Goal: Transaction & Acquisition: Book appointment/travel/reservation

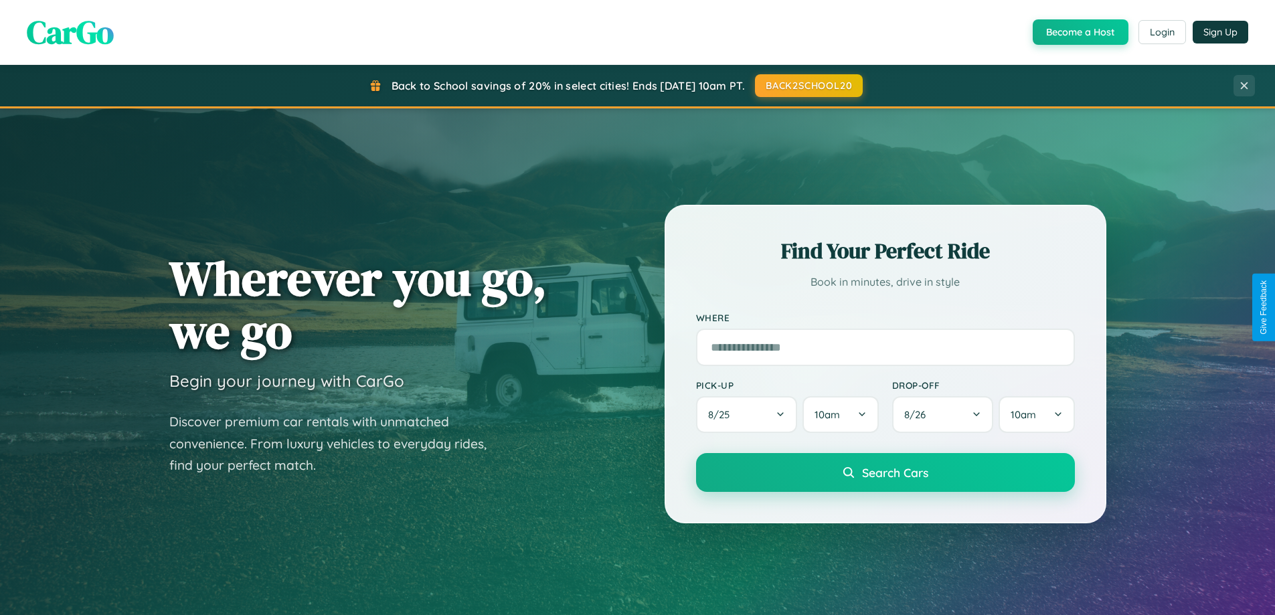
scroll to position [921, 0]
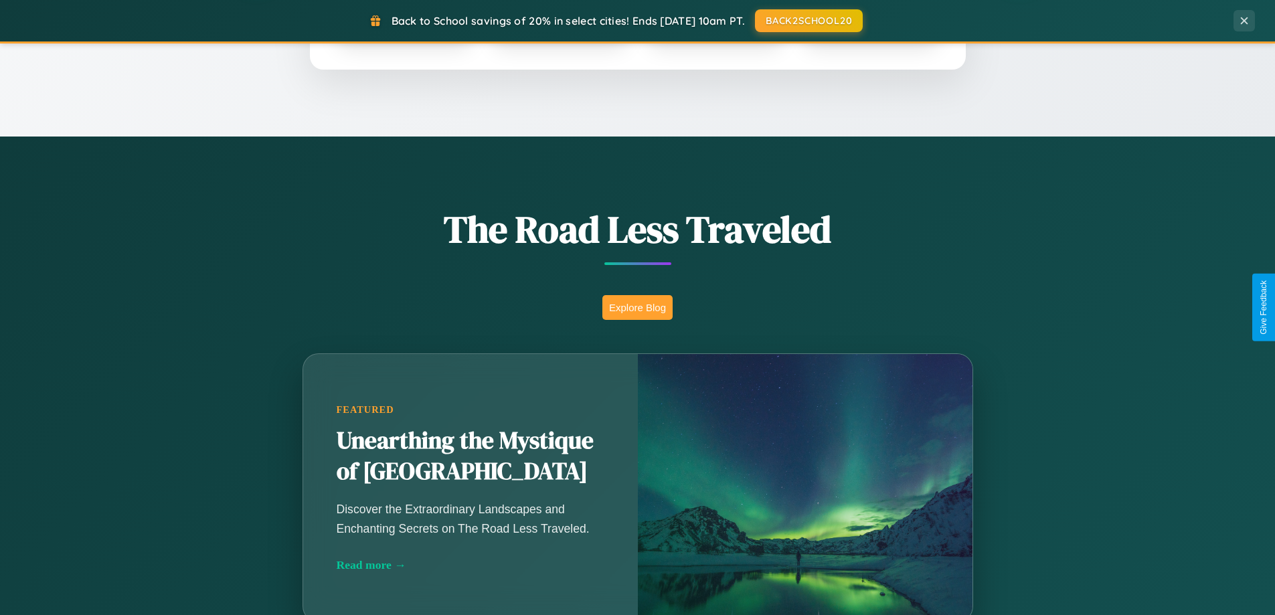
click at [637, 307] on button "Explore Blog" at bounding box center [637, 307] width 70 height 25
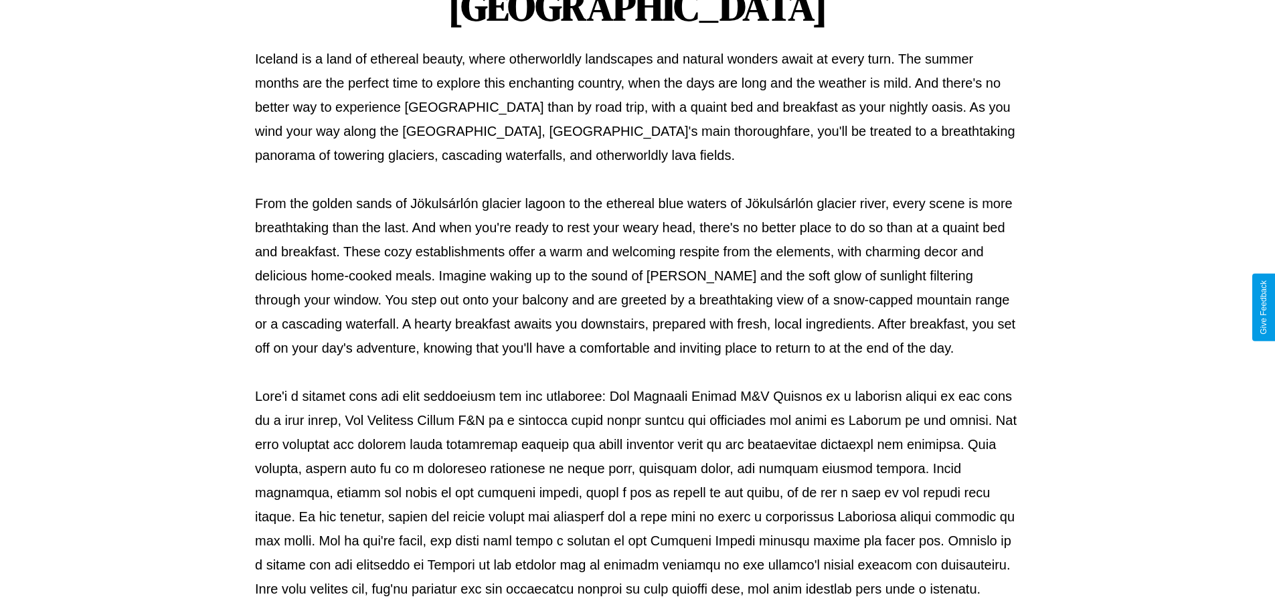
scroll to position [433, 0]
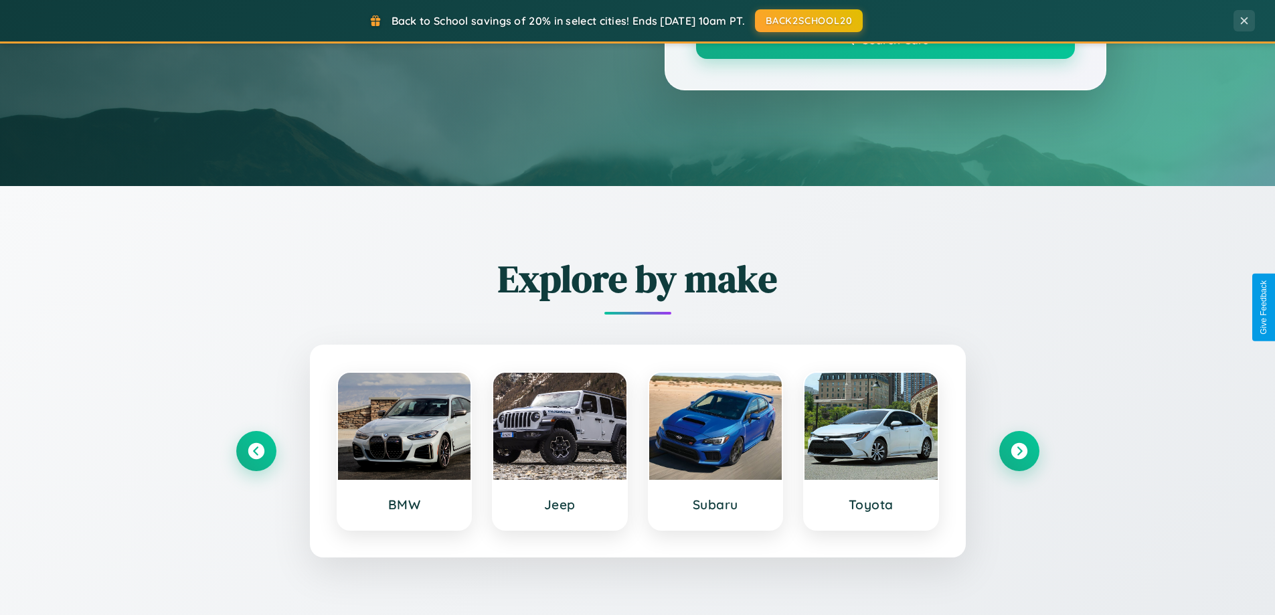
scroll to position [921, 0]
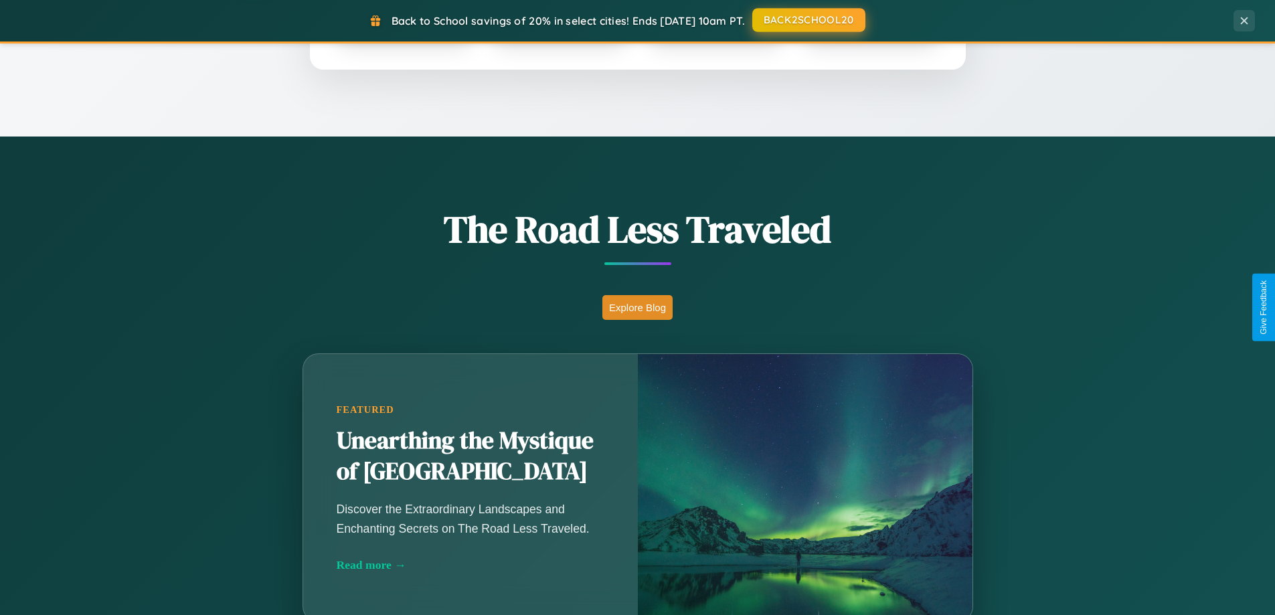
click at [808, 21] on button "BACK2SCHOOL20" at bounding box center [808, 20] width 113 height 24
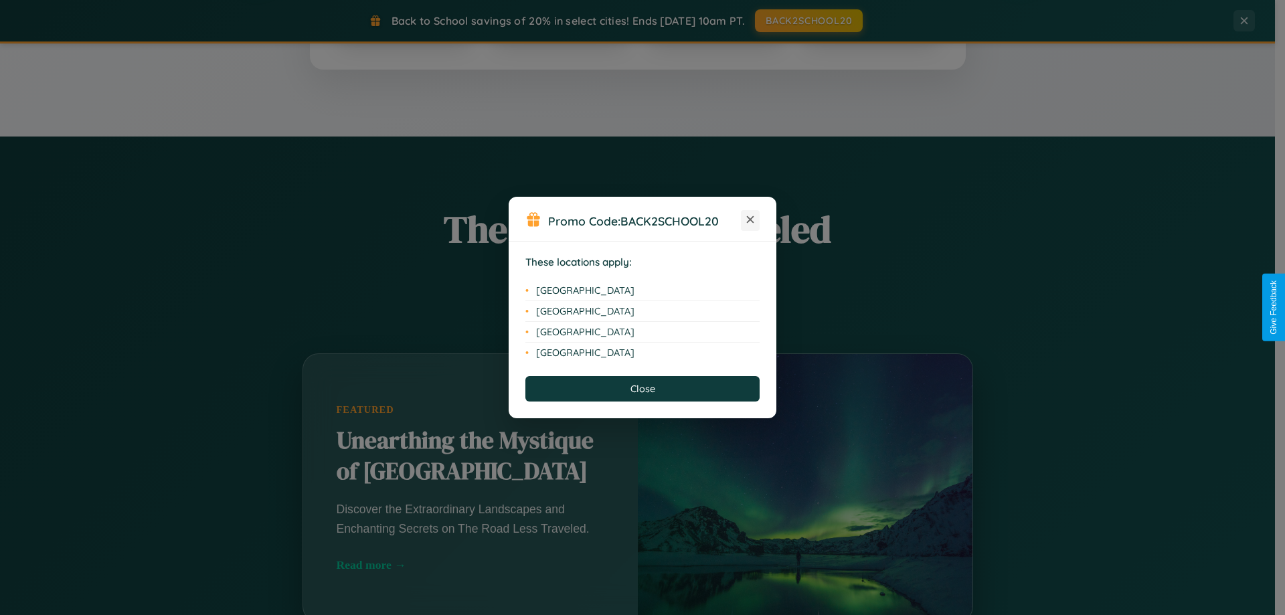
click at [750, 220] on icon at bounding box center [750, 219] width 7 height 7
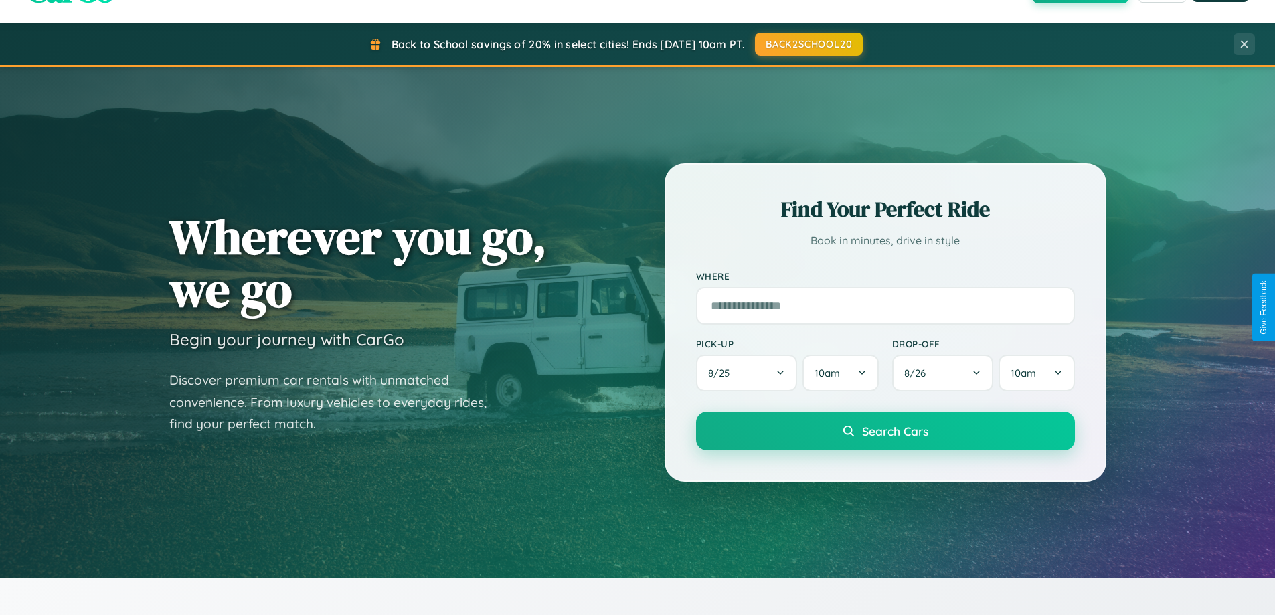
scroll to position [39, 0]
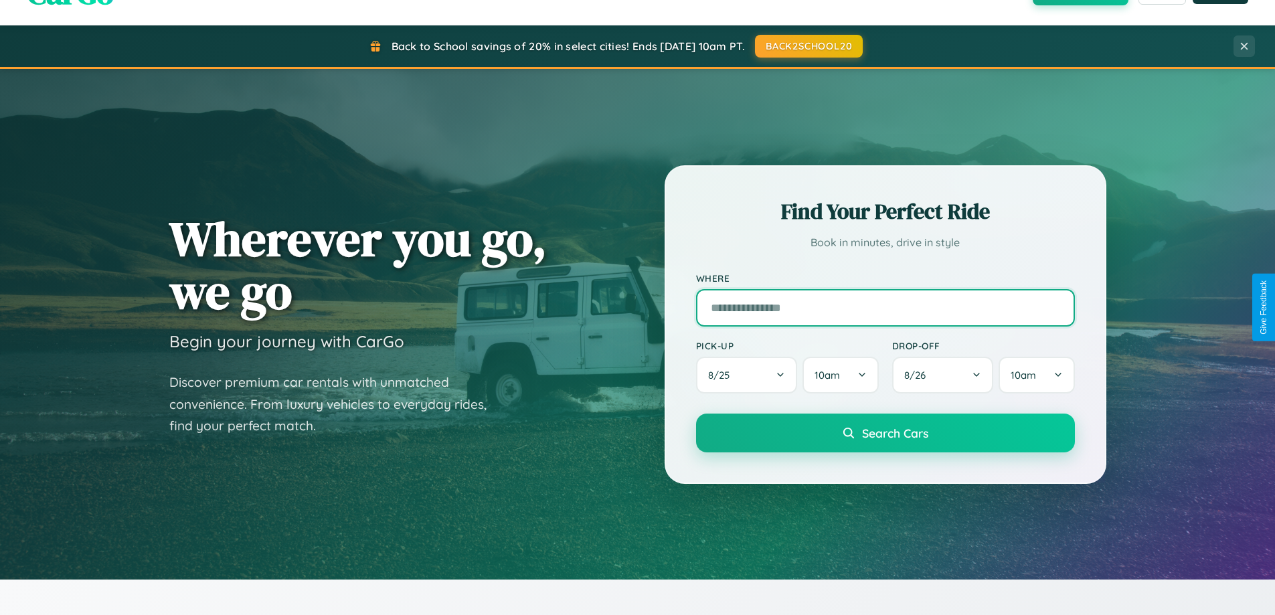
click at [885, 307] on input "text" at bounding box center [885, 307] width 379 height 37
type input "**********"
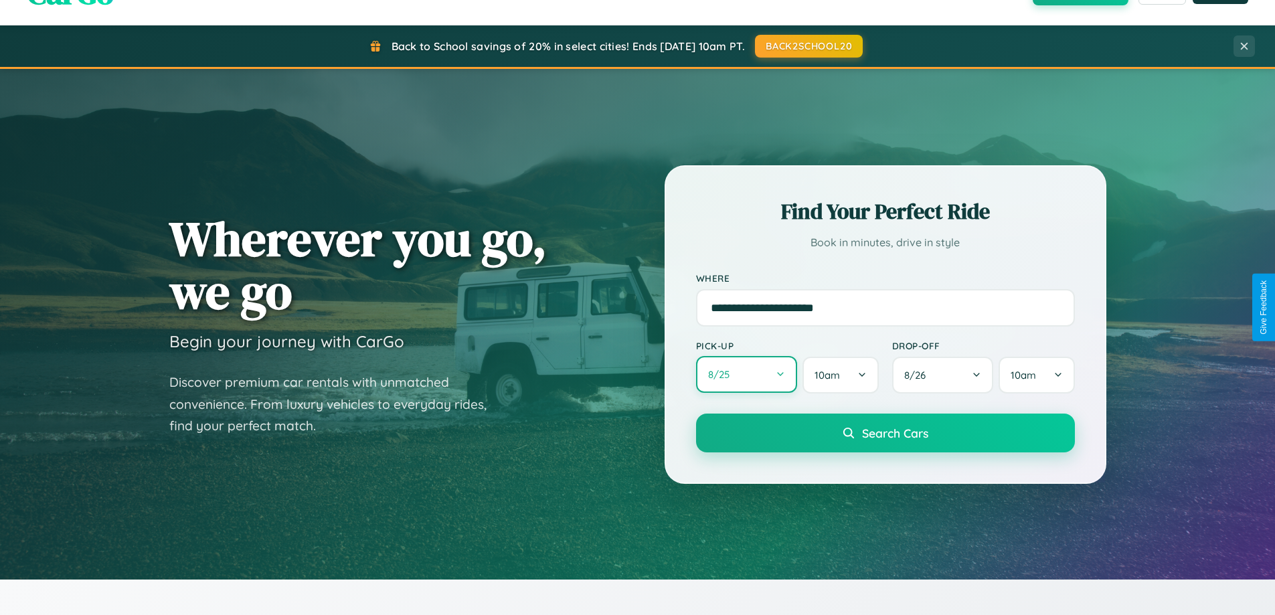
click at [746, 375] on button "8 / 25" at bounding box center [747, 374] width 102 height 37
select select "*"
select select "****"
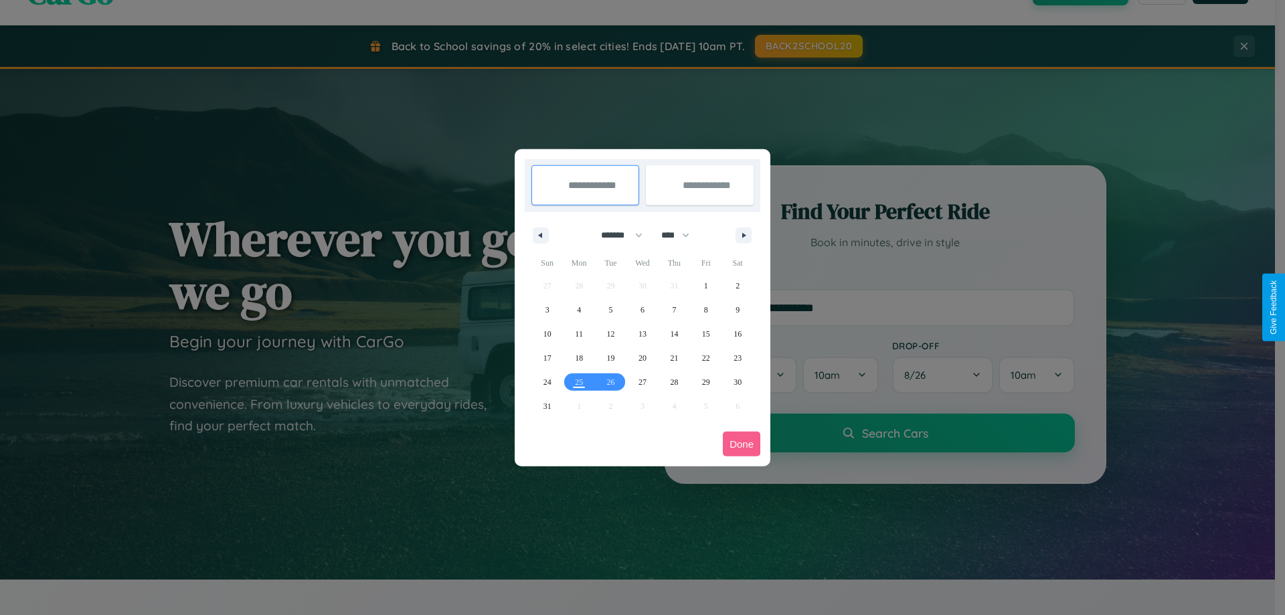
drag, startPoint x: 616, startPoint y: 235, endPoint x: 643, endPoint y: 268, distance: 42.9
click at [616, 235] on select "******* ******** ***** ***** *** **** **** ****** ********* ******* ******** **…" at bounding box center [619, 235] width 57 height 22
select select "*"
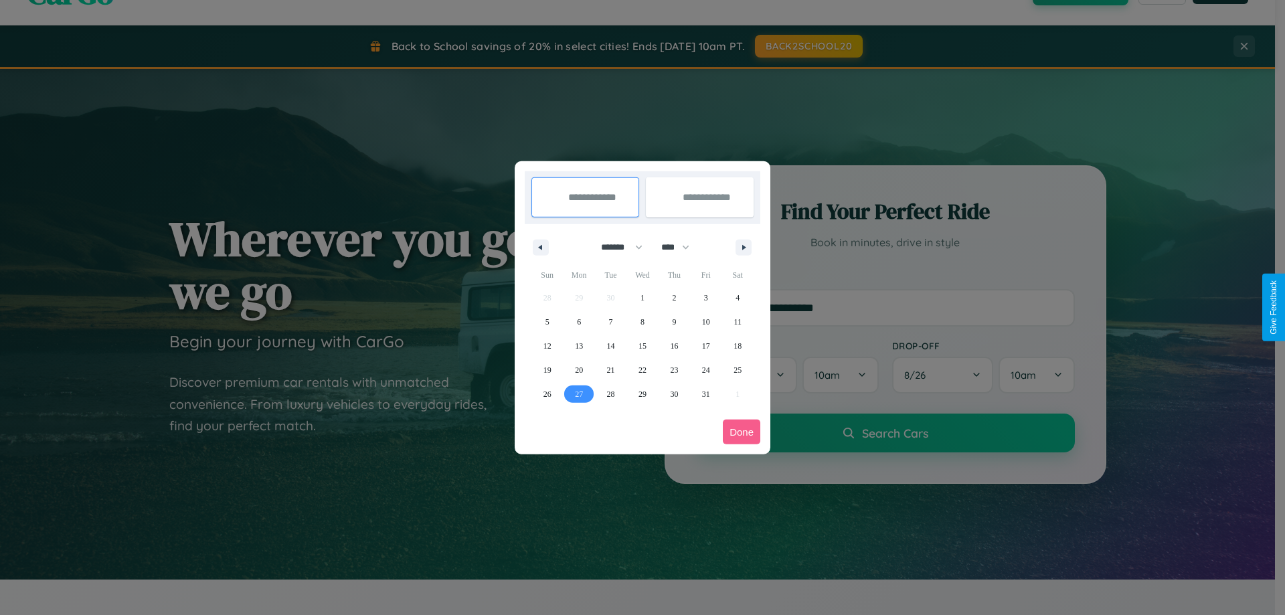
click at [579, 394] on span "27" at bounding box center [579, 394] width 8 height 24
type input "**********"
click at [744, 247] on icon "button" at bounding box center [746, 247] width 7 height 5
select select "**"
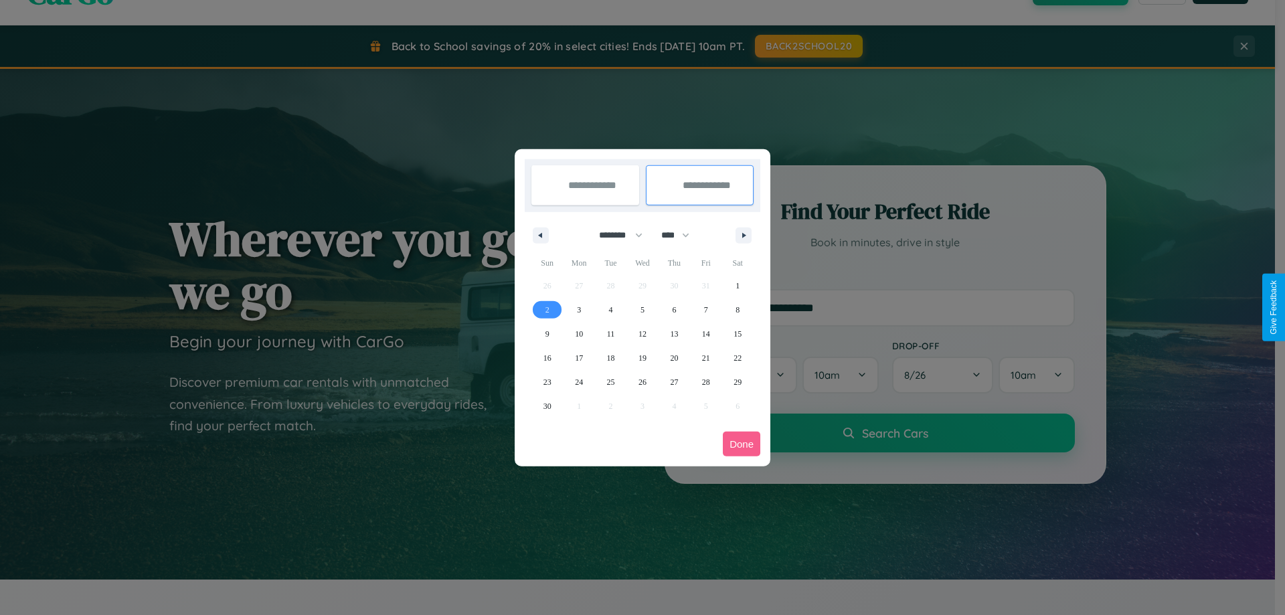
click at [547, 309] on span "2" at bounding box center [548, 310] width 4 height 24
type input "**********"
select select "*"
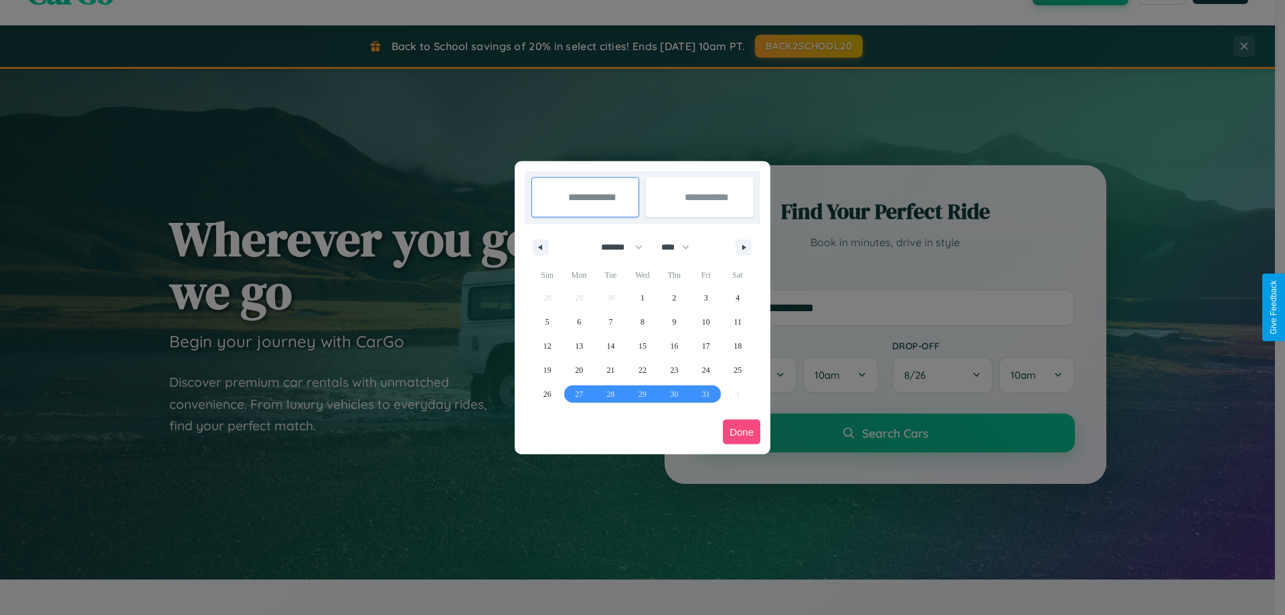
click at [742, 432] on button "Done" at bounding box center [741, 432] width 37 height 25
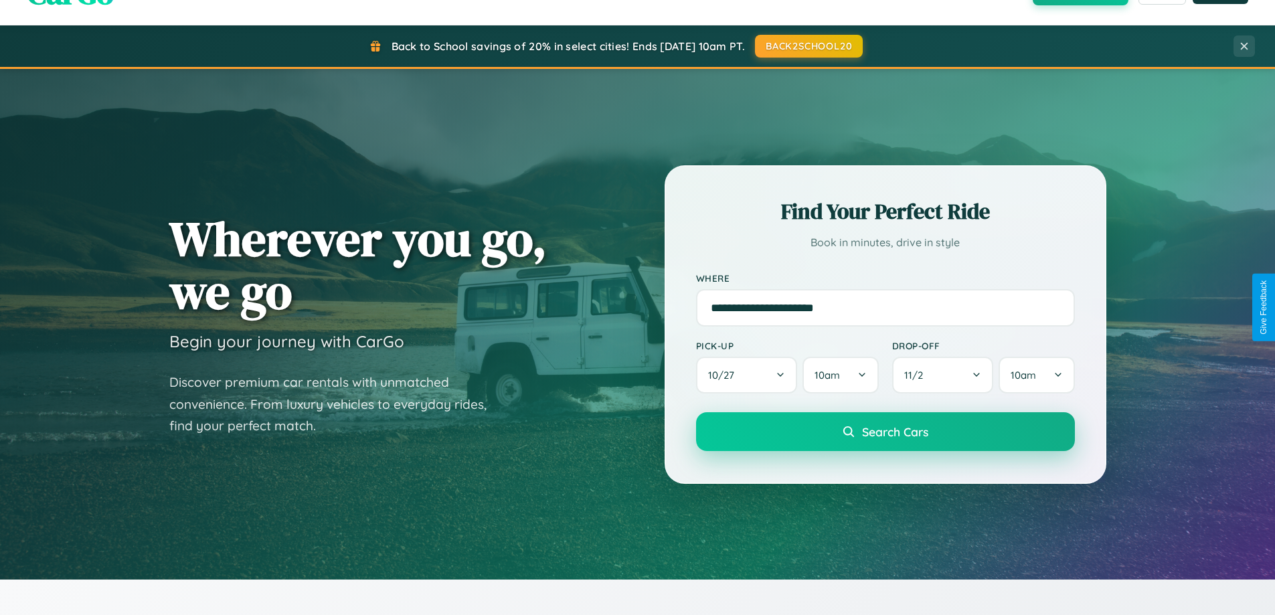
click at [885, 432] on span "Search Cars" at bounding box center [895, 431] width 66 height 15
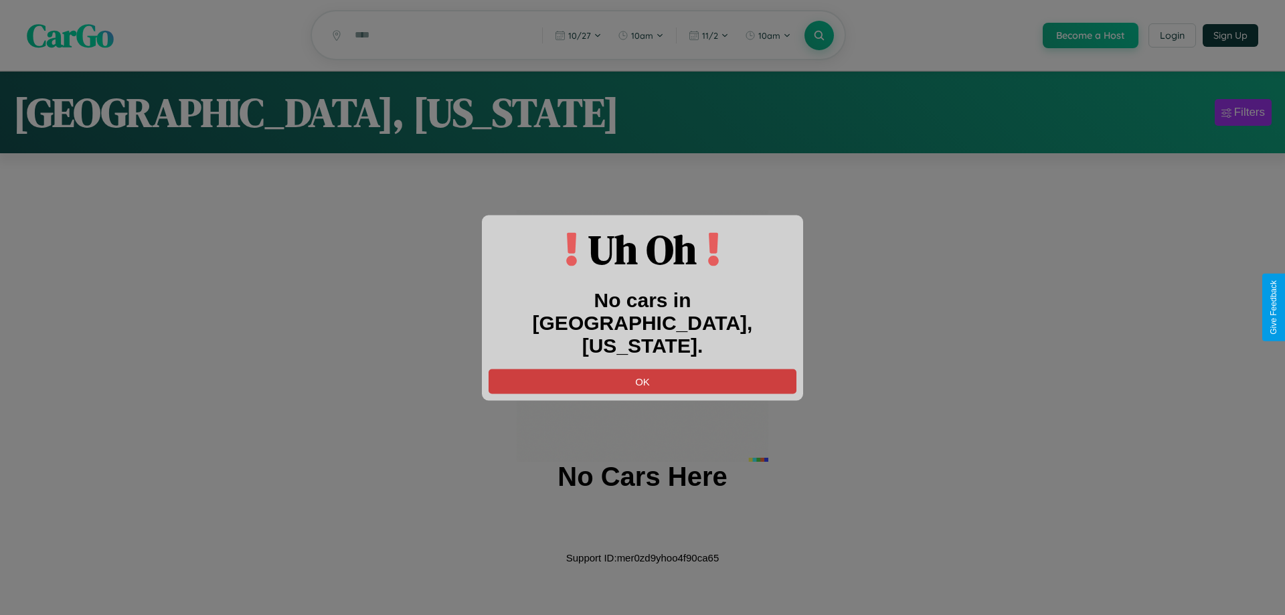
click at [643, 369] on button "OK" at bounding box center [643, 381] width 308 height 25
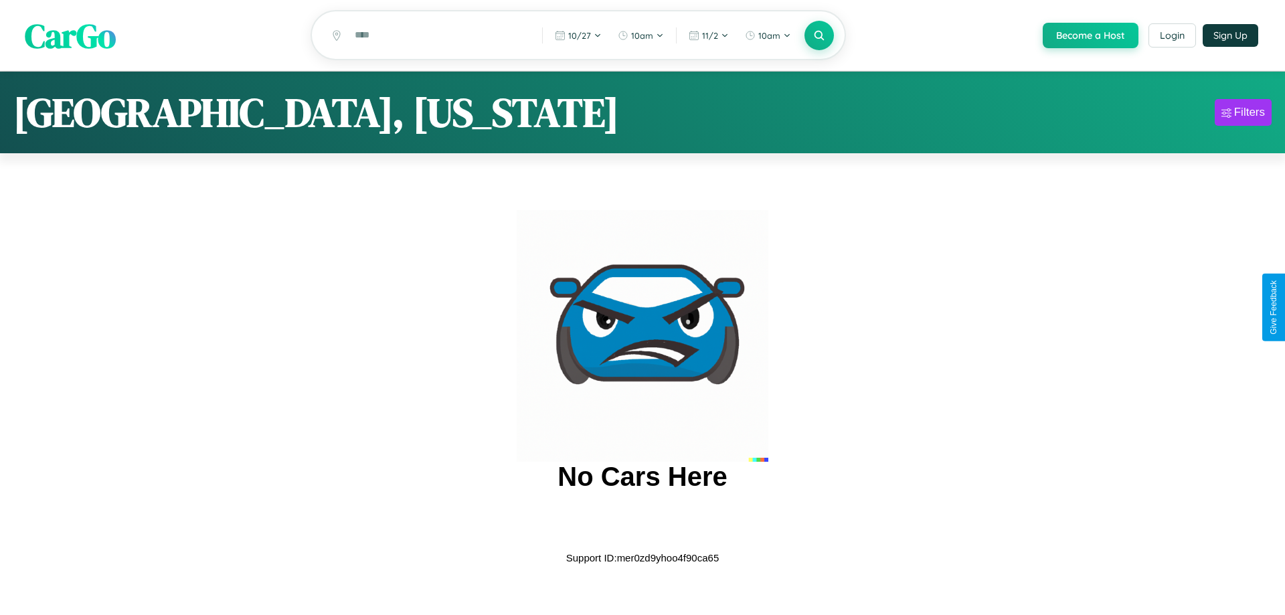
click at [70, 36] on span "CarGo" at bounding box center [70, 35] width 91 height 46
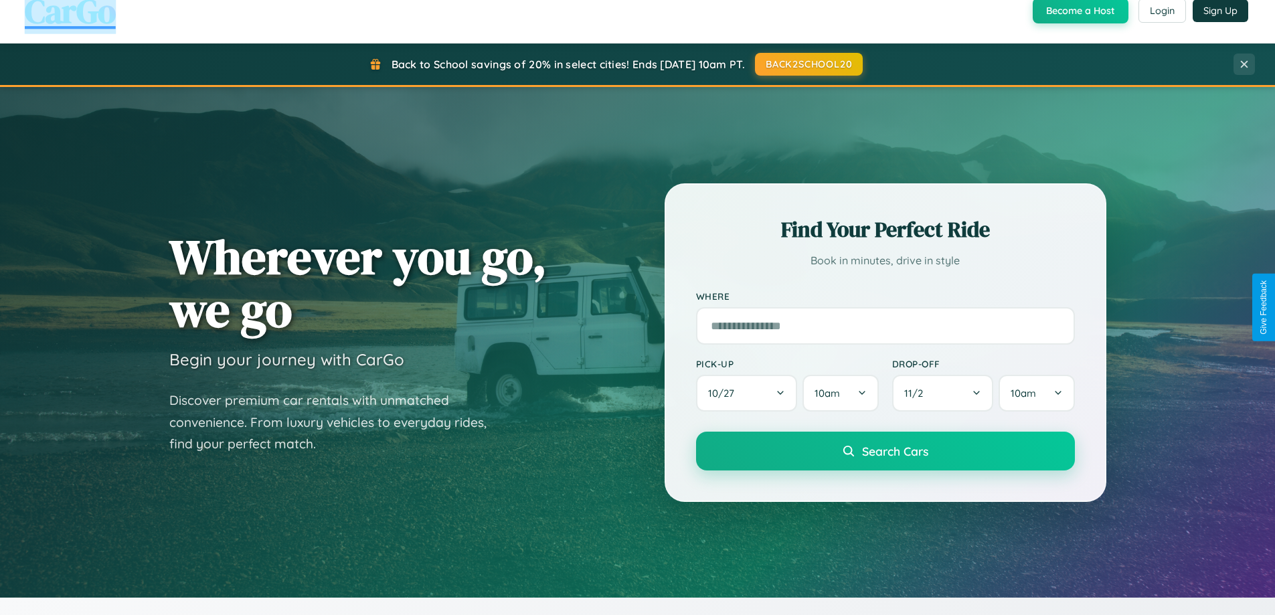
scroll to position [2151, 0]
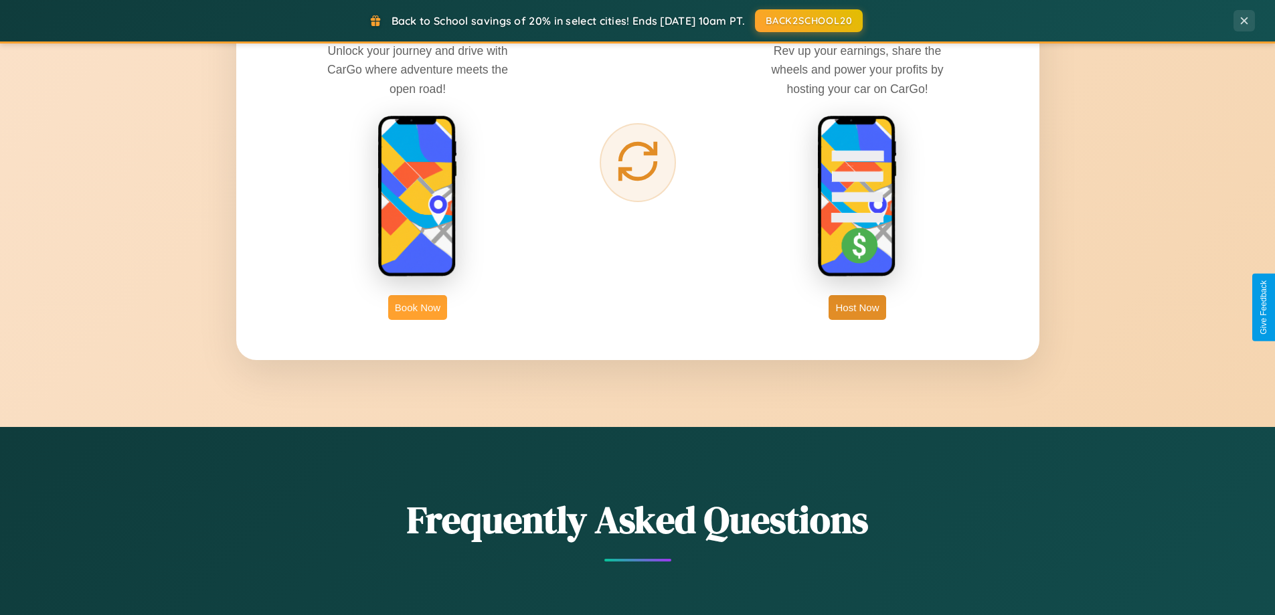
click at [418, 307] on button "Book Now" at bounding box center [417, 307] width 59 height 25
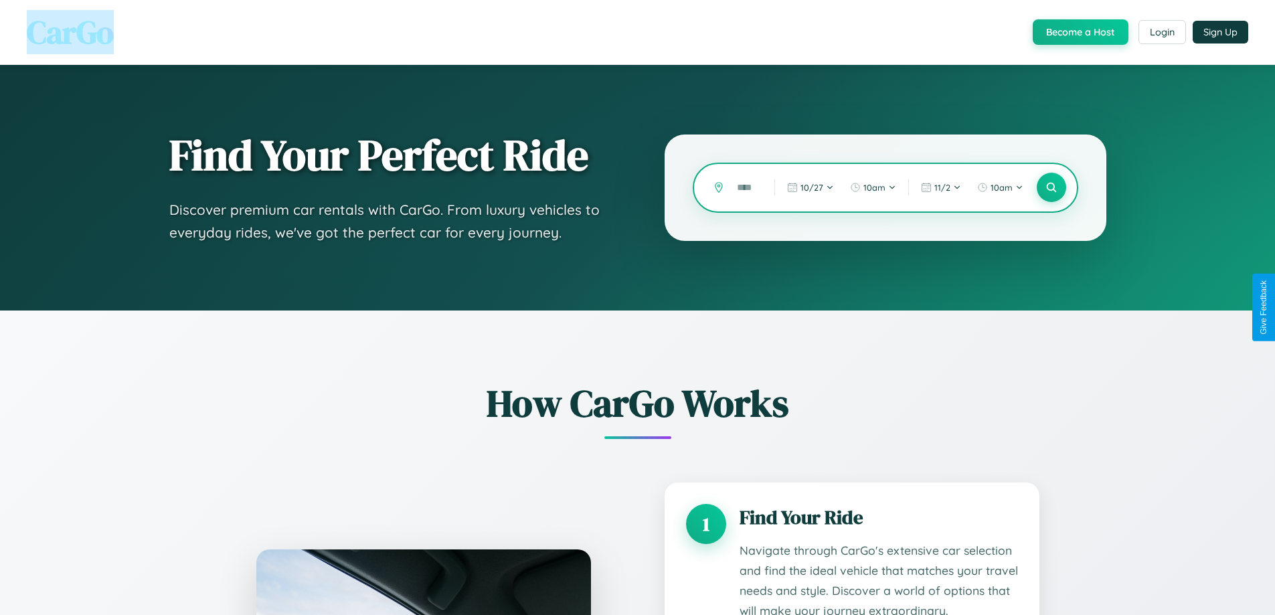
click at [746, 187] on input "text" at bounding box center [745, 187] width 31 height 23
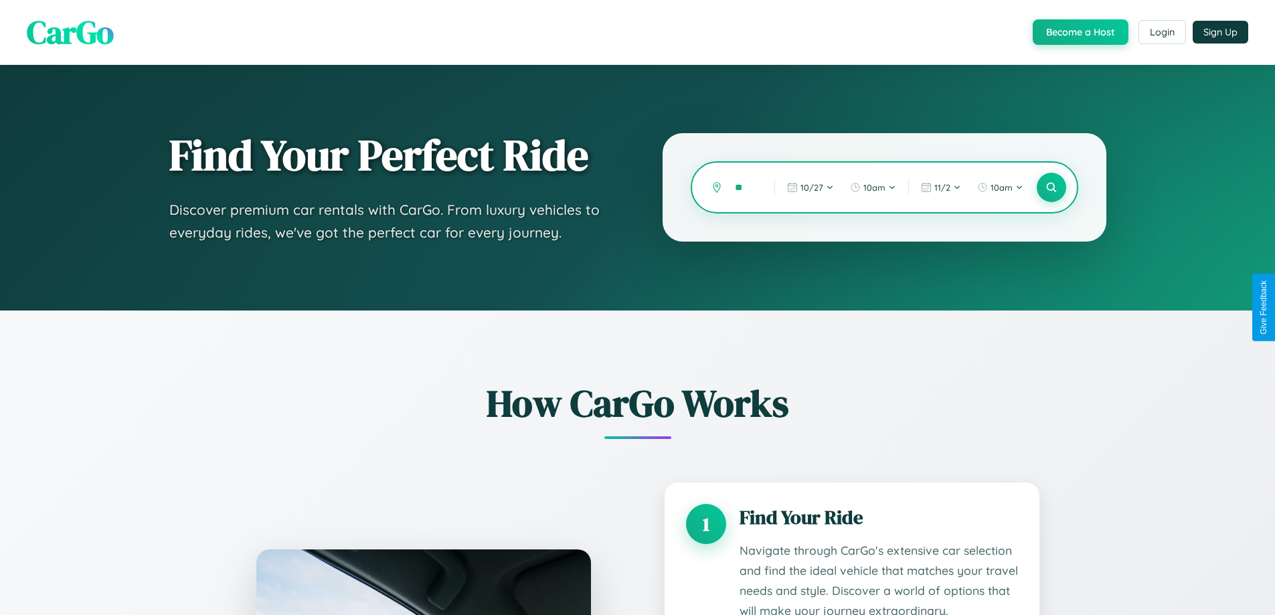
type input "*"
type input "**********"
click at [1051, 187] on icon at bounding box center [1051, 187] width 13 height 13
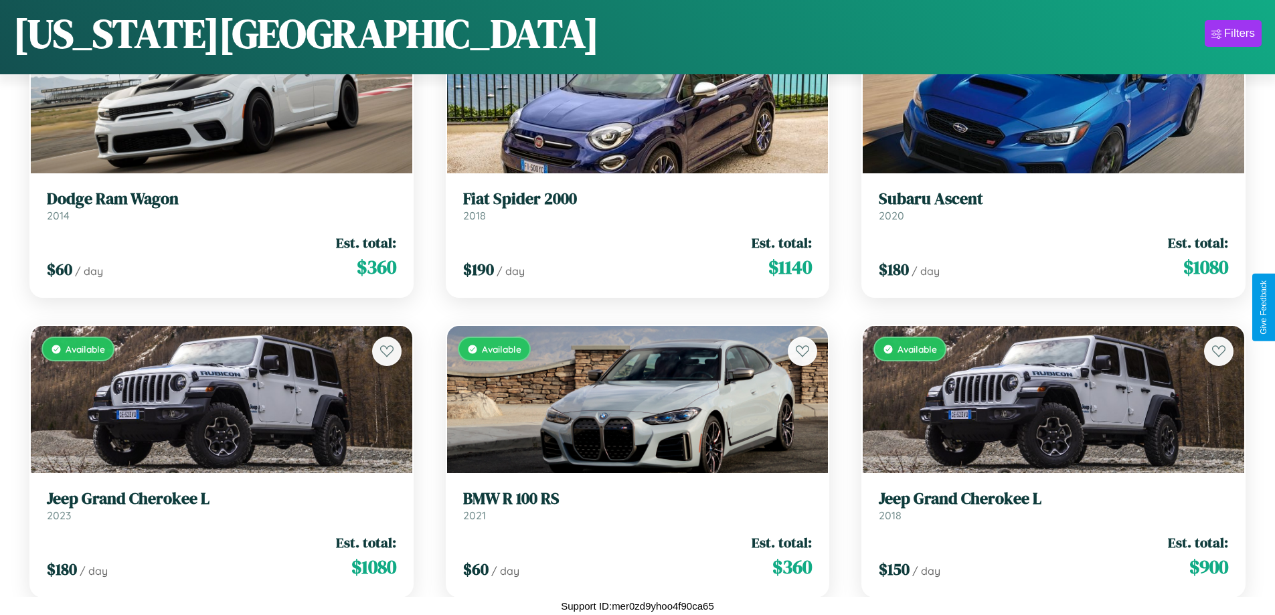
scroll to position [63, 0]
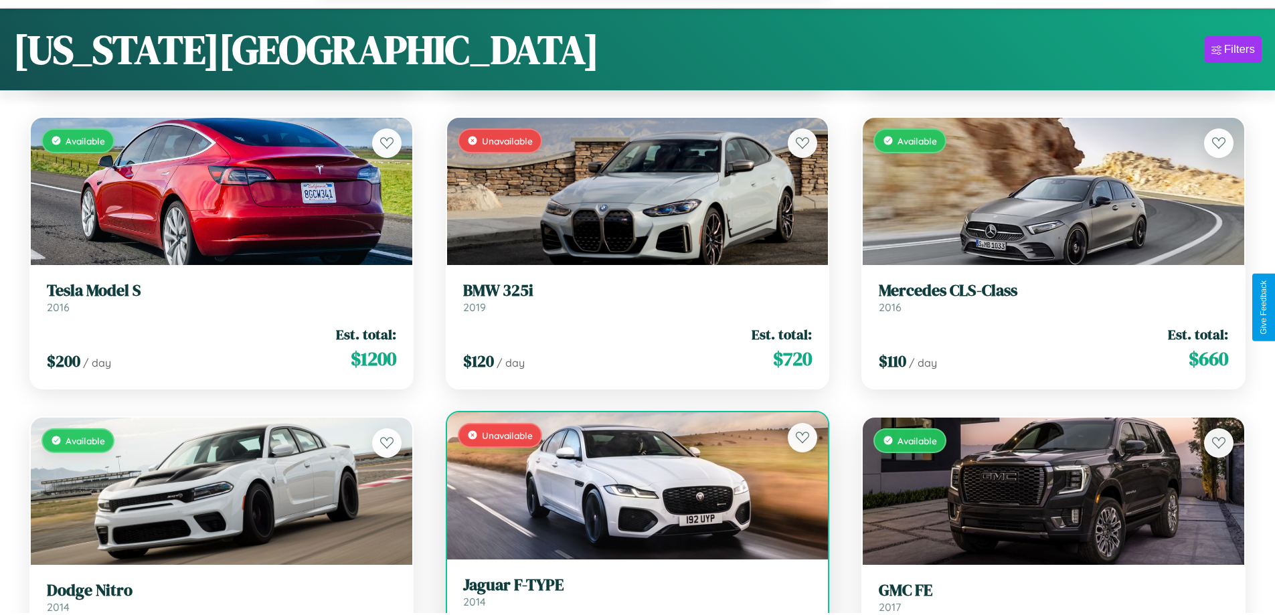
click at [632, 598] on link "Jaguar F-TYPE 2014" at bounding box center [637, 592] width 349 height 33
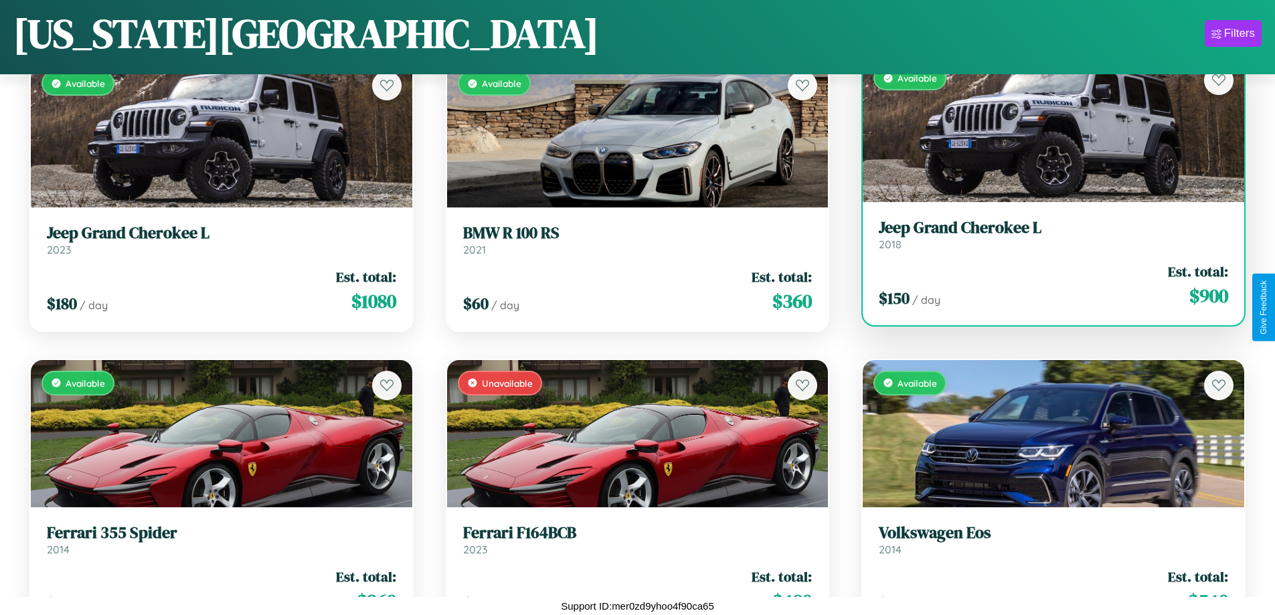
scroll to position [1088, 0]
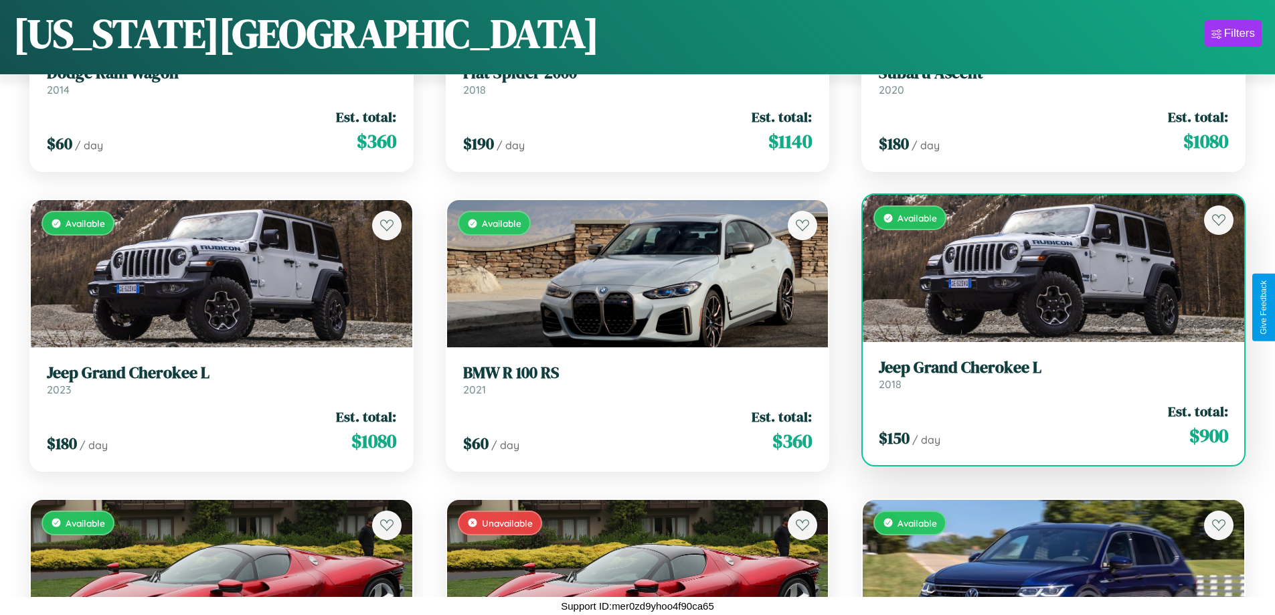
click at [1045, 380] on link "Jeep Grand Cherokee L 2018" at bounding box center [1053, 374] width 349 height 33
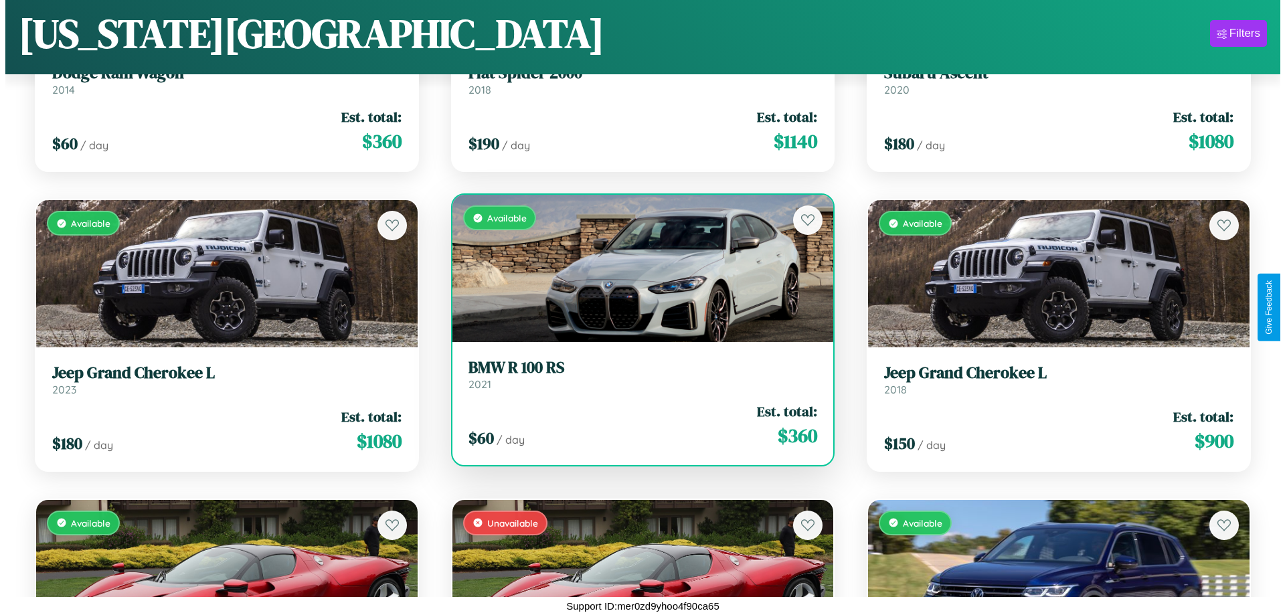
scroll to position [0, 0]
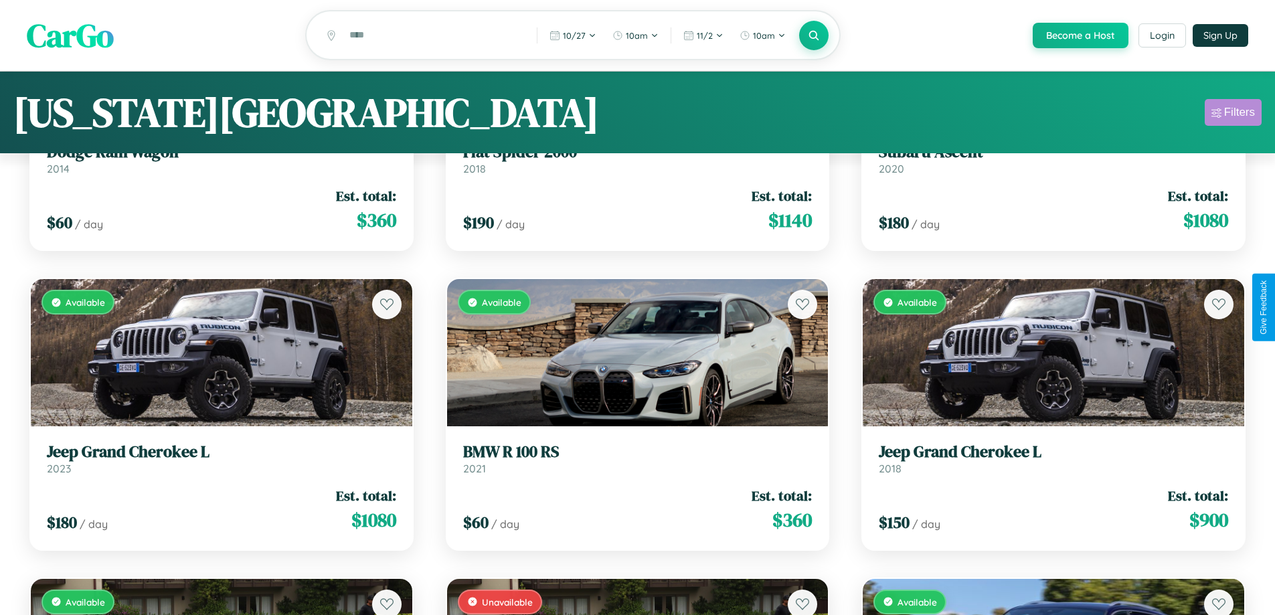
click at [1233, 114] on div "Filters" at bounding box center [1239, 112] width 31 height 13
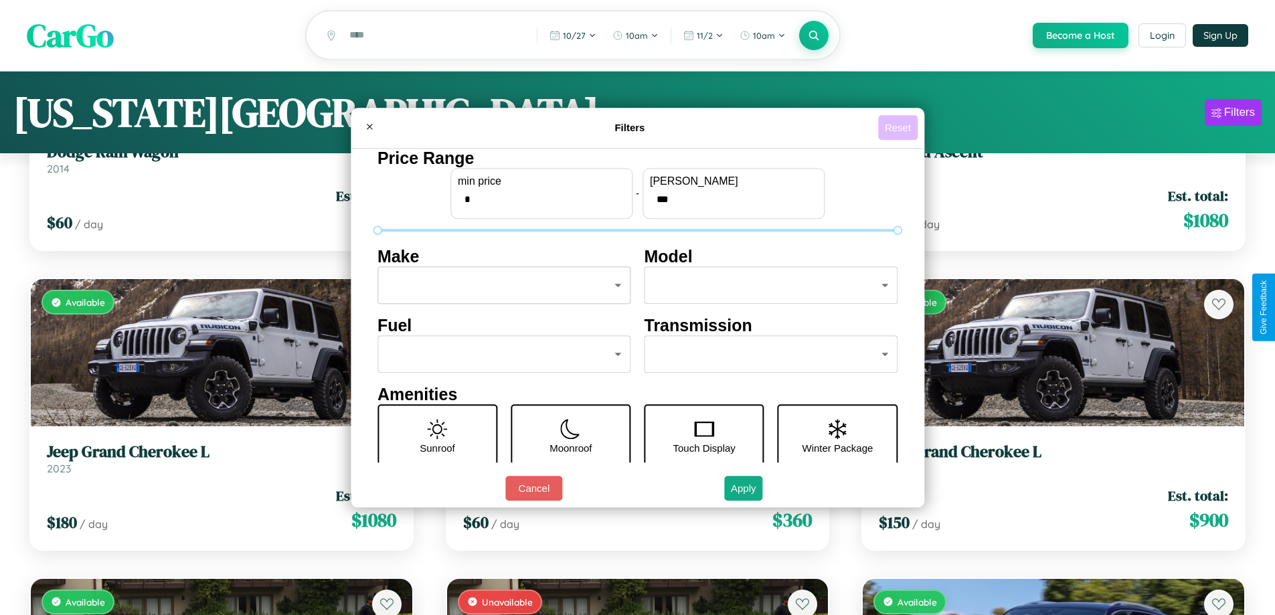
click at [900, 127] on button "Reset" at bounding box center [897, 127] width 39 height 25
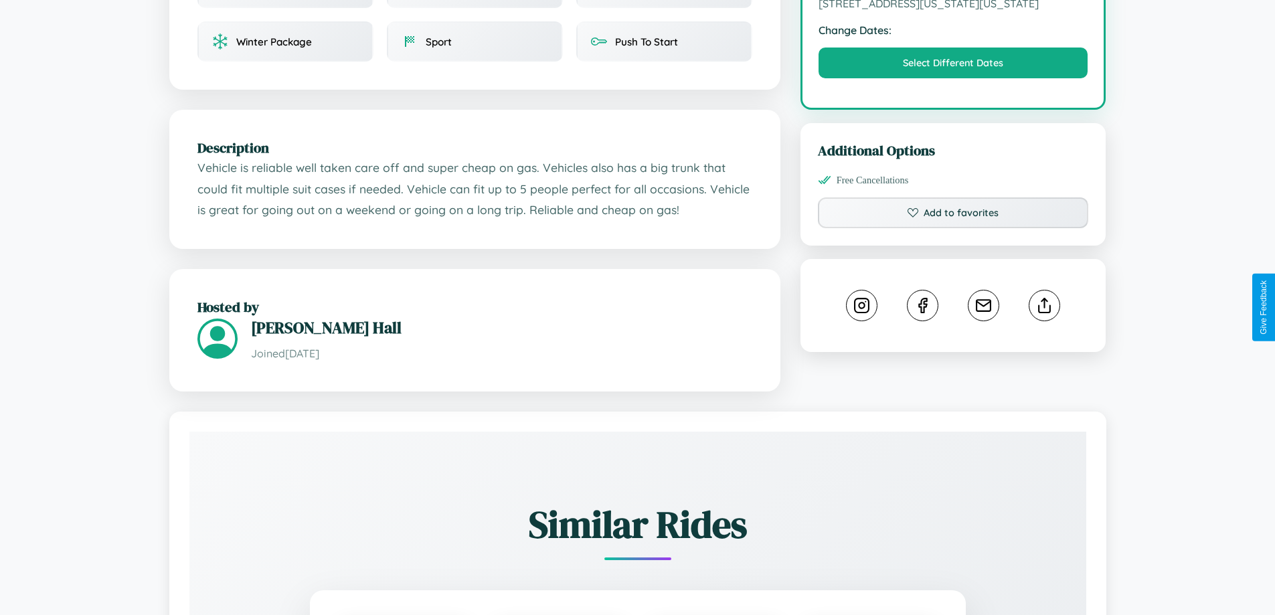
scroll to position [495, 0]
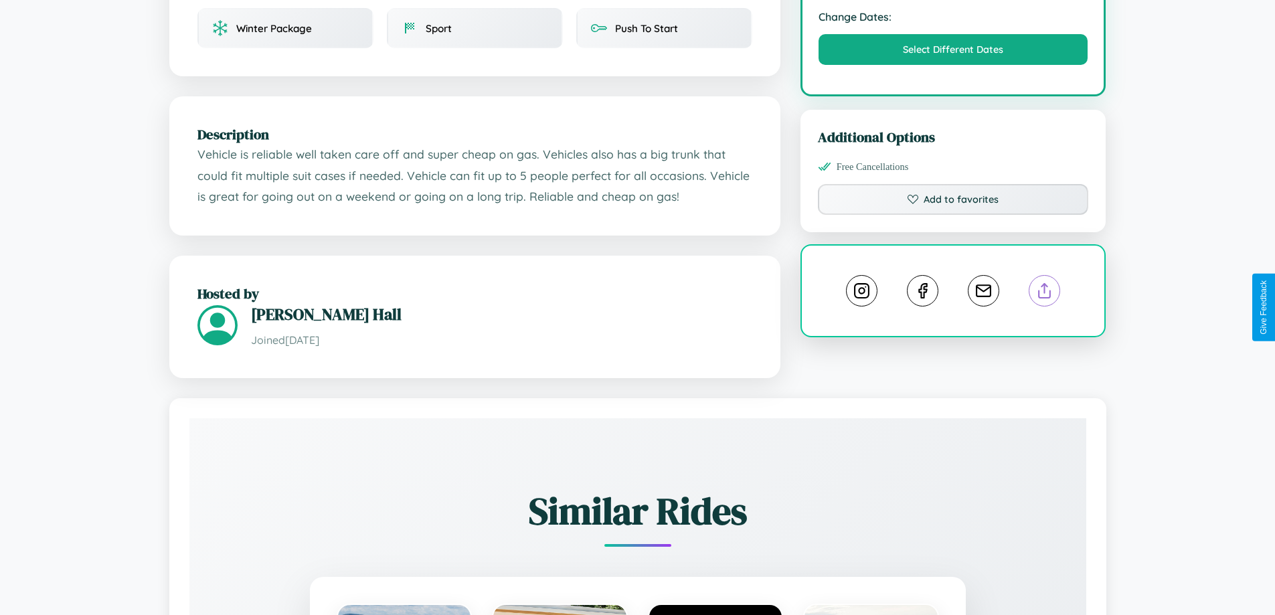
click at [1045, 293] on line at bounding box center [1045, 288] width 0 height 9
